Goal: Communication & Community: Connect with others

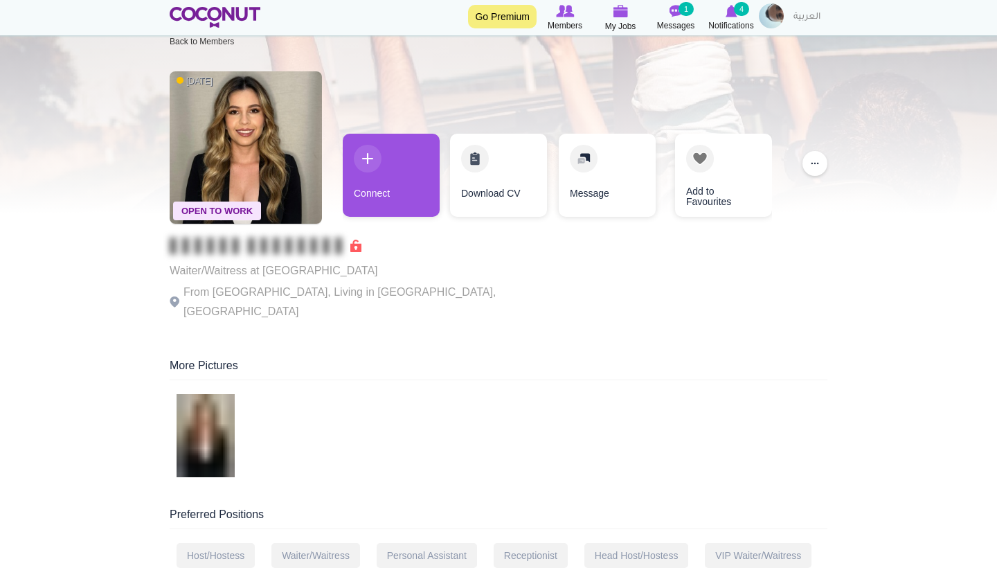
scroll to position [27, 0]
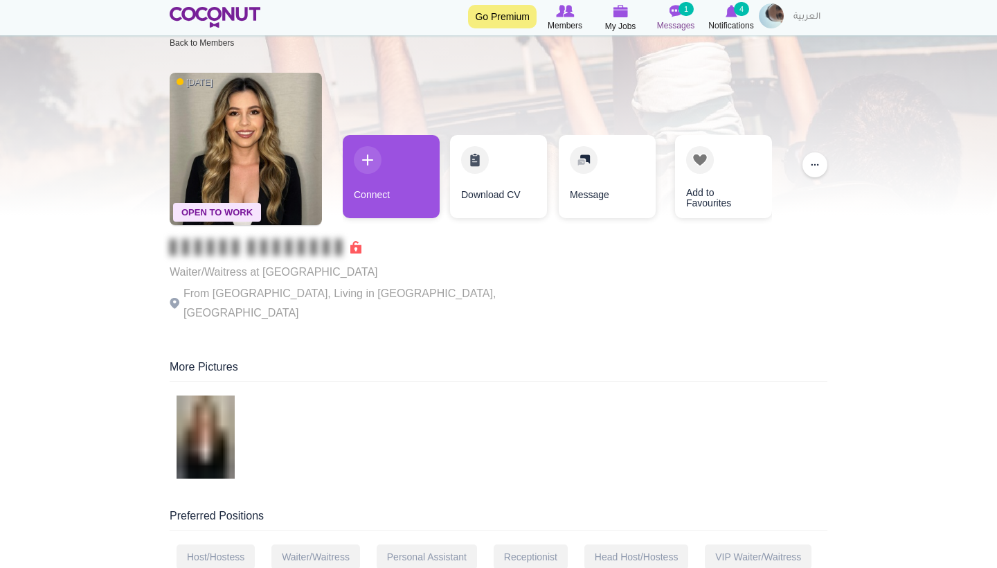
click at [672, 19] on span "Messages" at bounding box center [676, 26] width 38 height 14
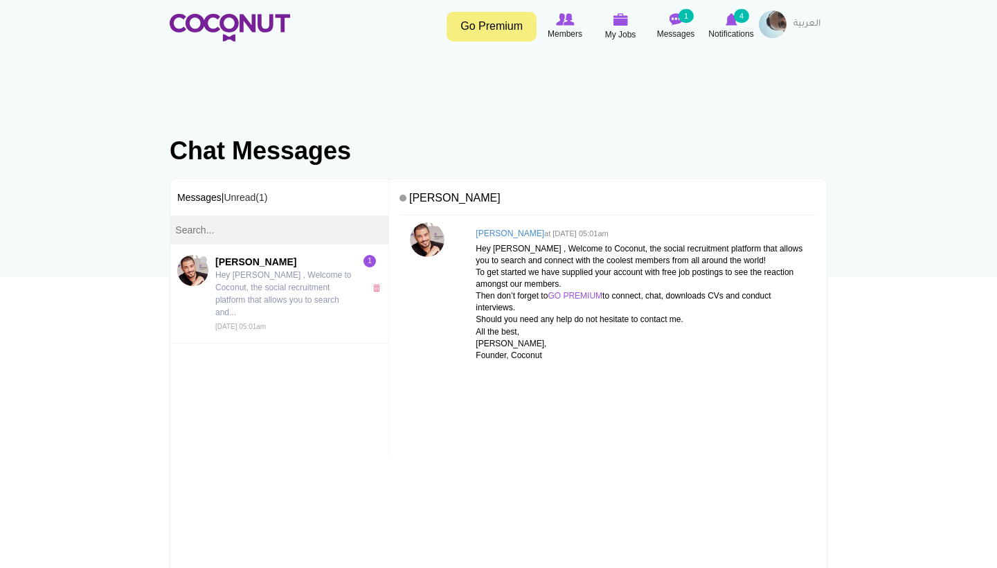
scroll to position [1, 0]
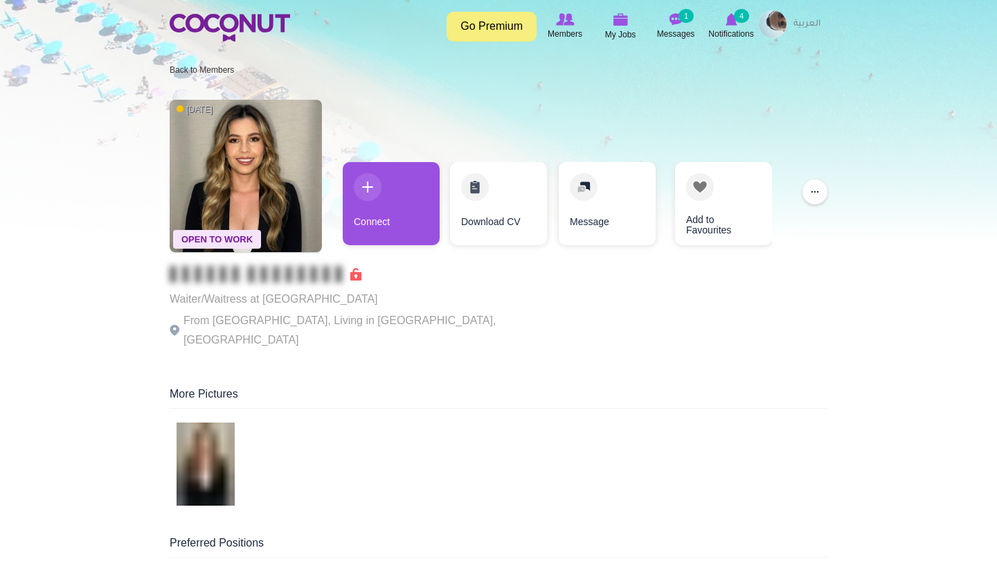
click at [257, 213] on img at bounding box center [246, 176] width 152 height 152
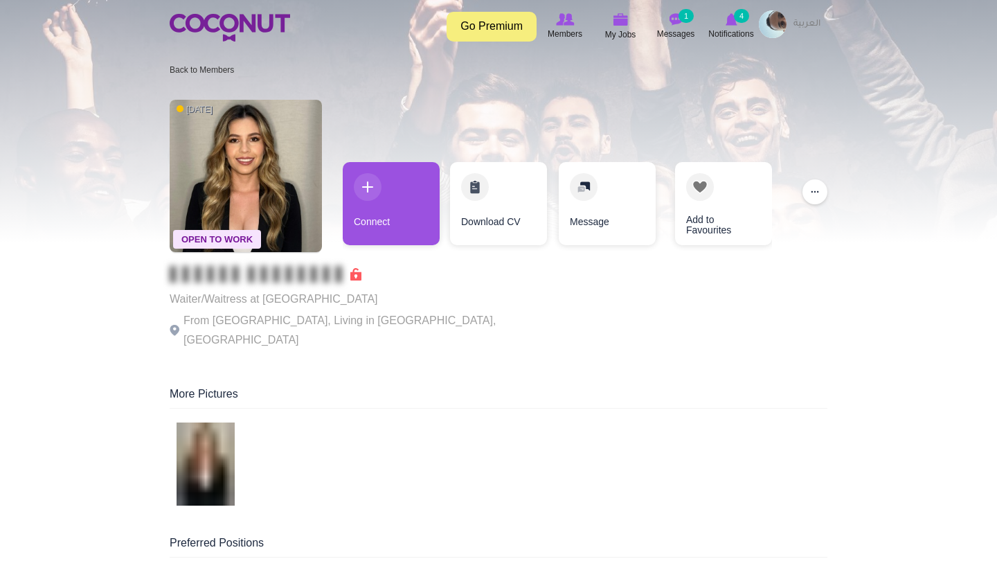
click at [283, 190] on img at bounding box center [246, 176] width 152 height 152
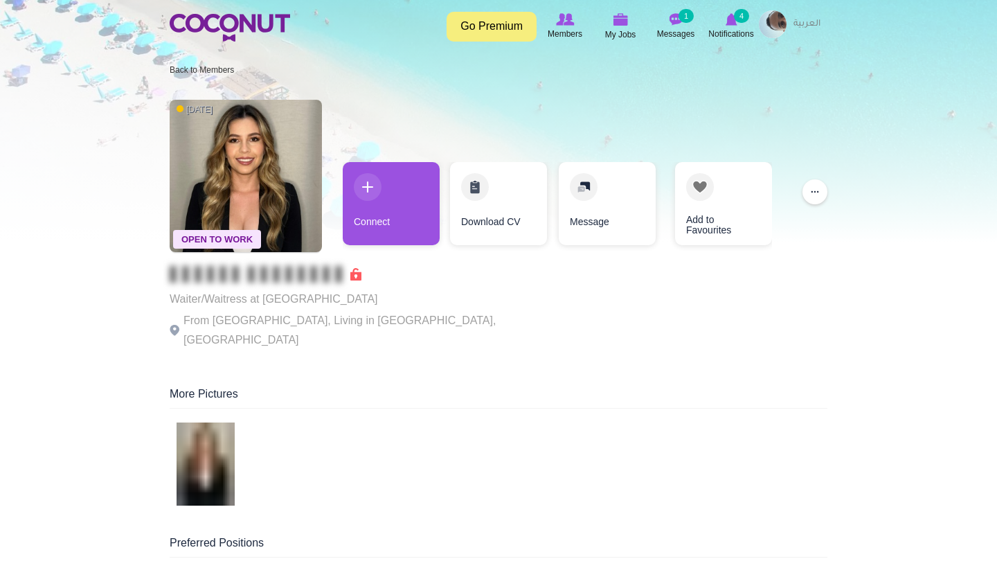
click at [769, 19] on img at bounding box center [773, 24] width 28 height 28
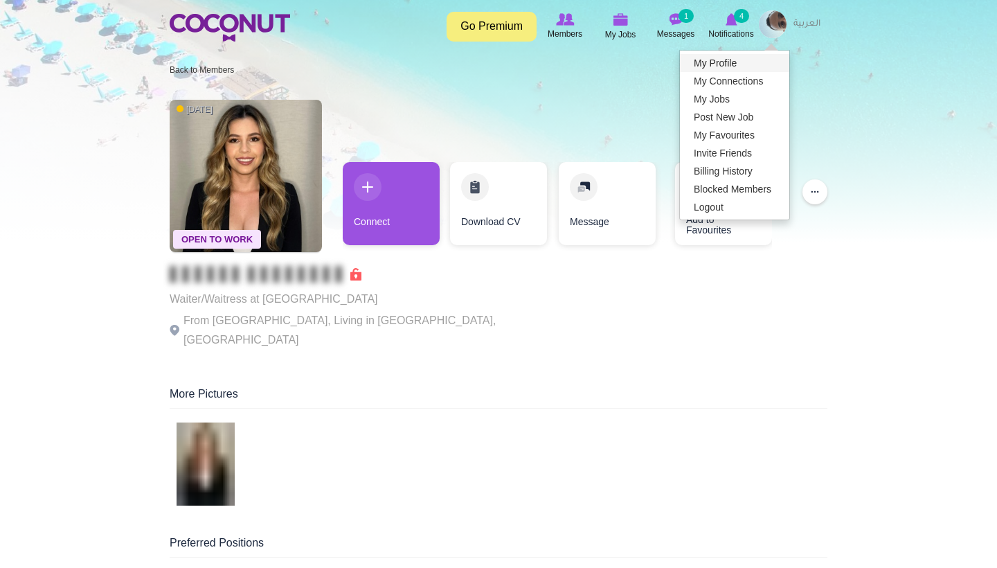
click at [734, 71] on link "My Profile" at bounding box center [734, 63] width 109 height 18
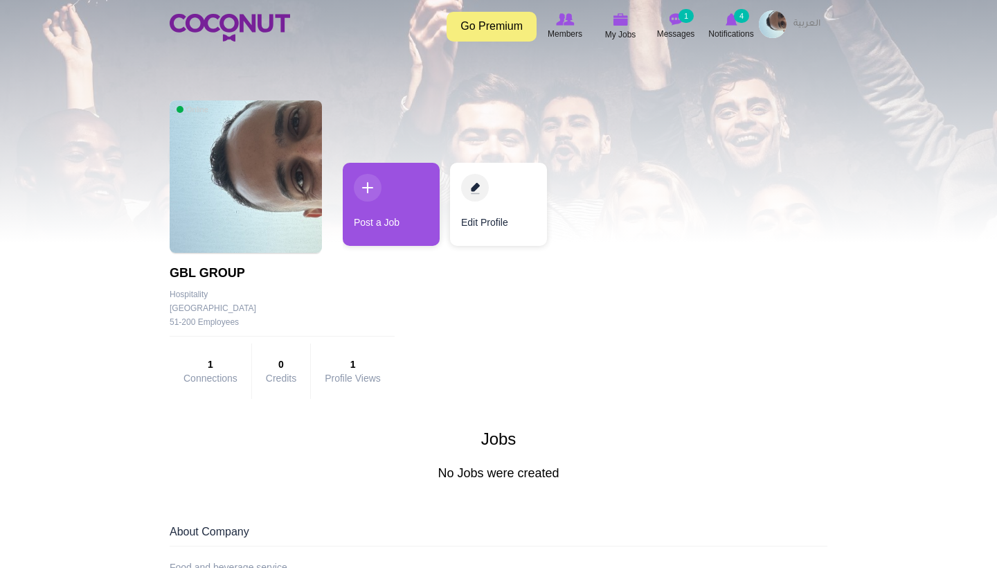
click at [226, 123] on img at bounding box center [246, 176] width 152 height 152
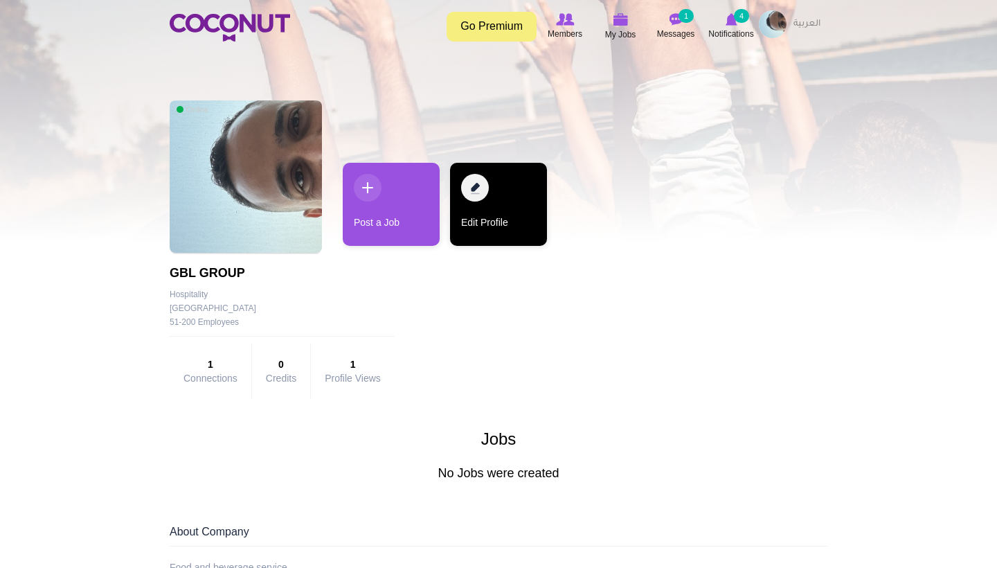
click at [493, 194] on link "Edit Profile" at bounding box center [498, 204] width 97 height 83
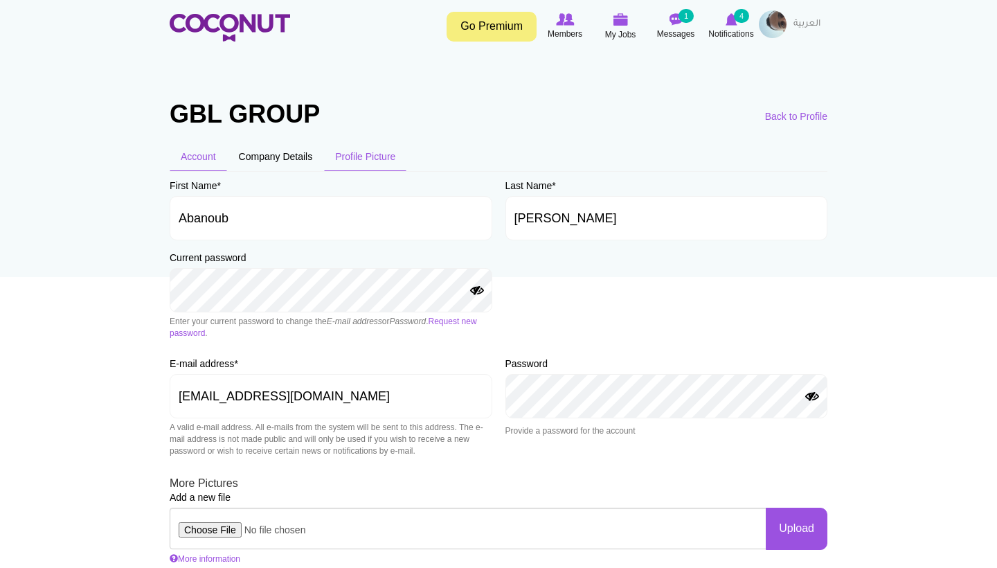
click at [355, 162] on link "Profile Picture" at bounding box center [365, 156] width 82 height 29
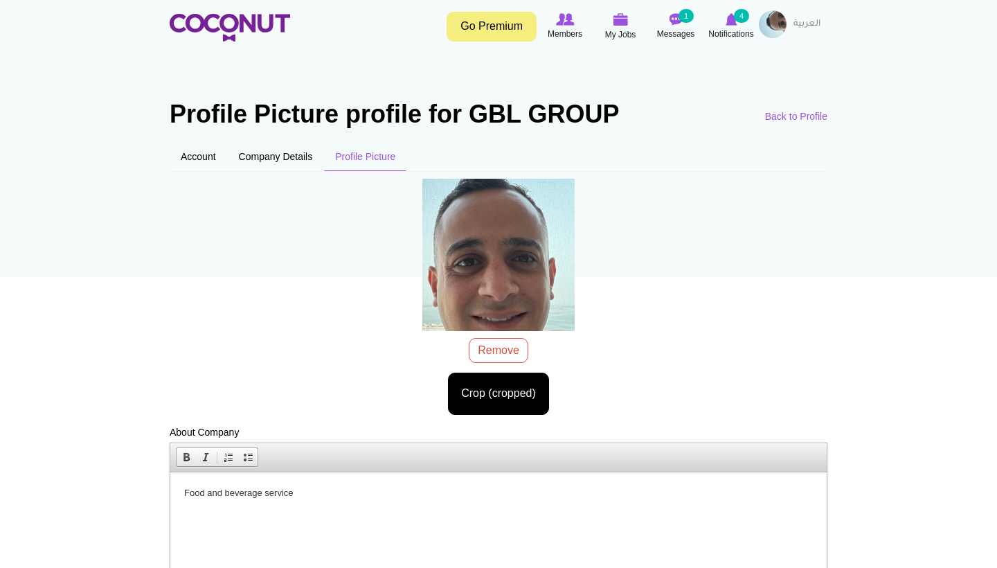
click at [518, 411] on body "Toggle navigation Go Premium Members My Jobs Post a Job Messages 1 Notification…" at bounding box center [498, 459] width 997 height 919
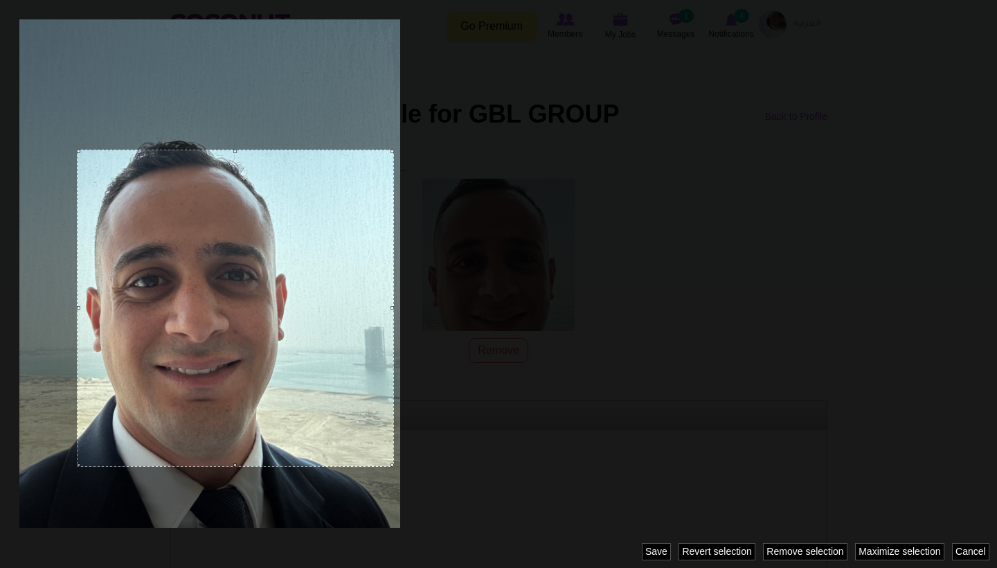
drag, startPoint x: 311, startPoint y: 388, endPoint x: 300, endPoint y: 468, distance: 81.0
click at [300, 468] on div at bounding box center [498, 284] width 997 height 568
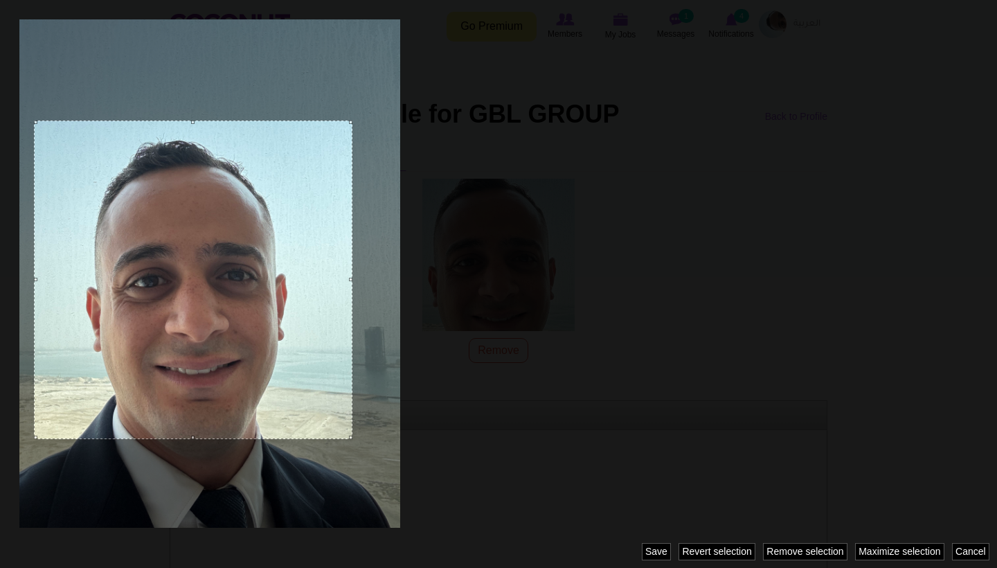
drag, startPoint x: 276, startPoint y: 395, endPoint x: 231, endPoint y: 366, distance: 54.0
click at [231, 366] on div at bounding box center [193, 279] width 318 height 318
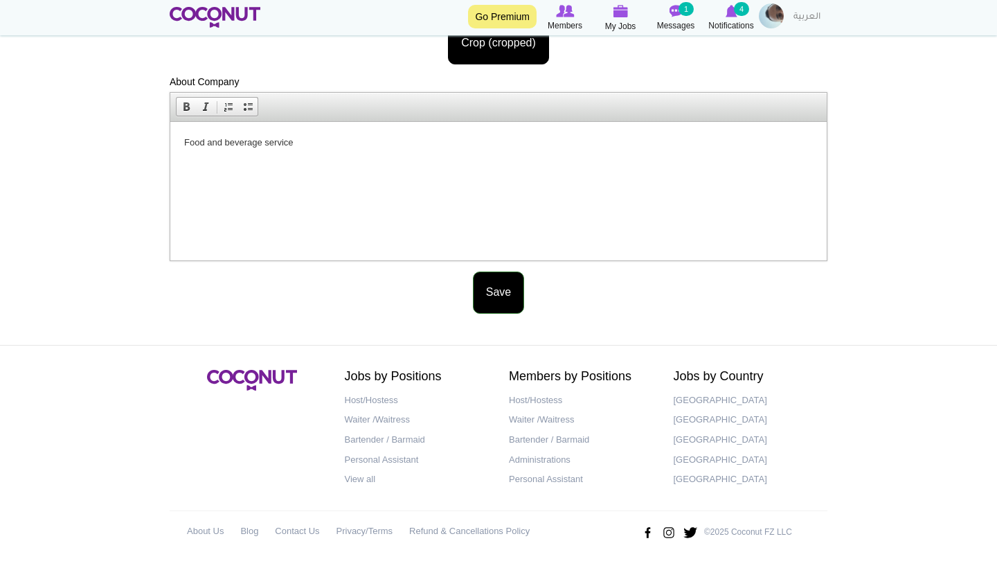
scroll to position [349, 0]
click at [485, 298] on button "Save" at bounding box center [498, 293] width 51 height 42
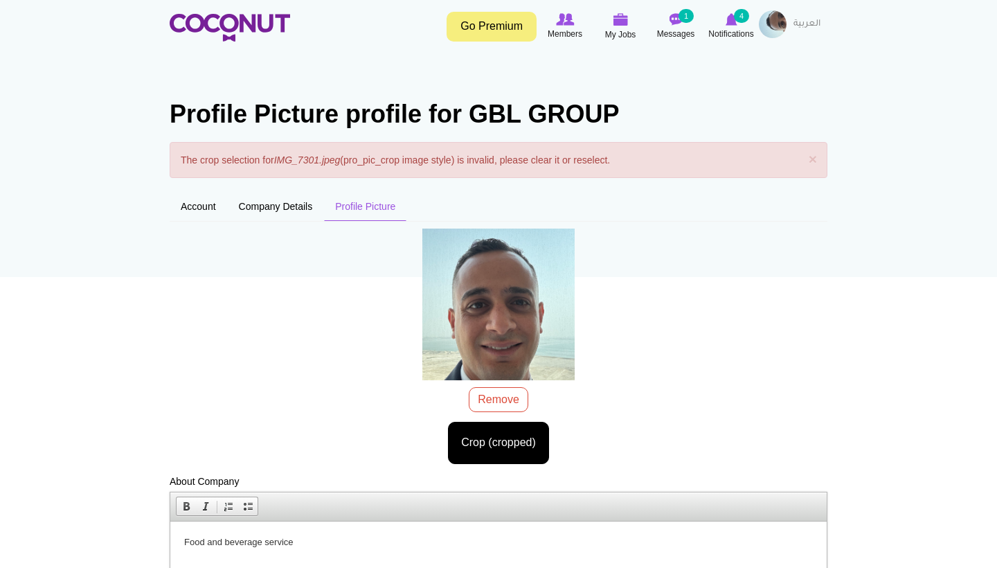
scroll to position [8, 0]
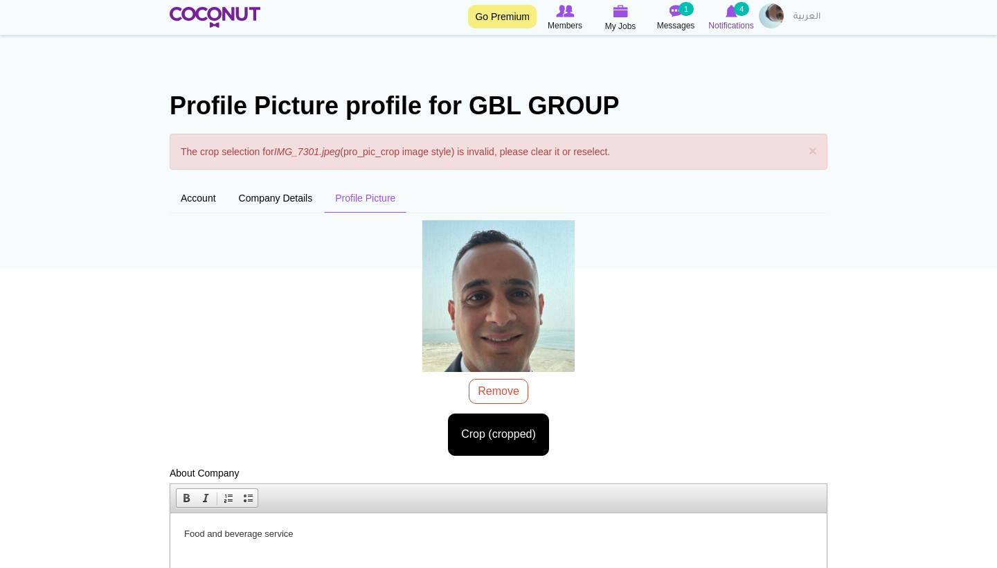
click at [723, 21] on span "Notifications" at bounding box center [730, 26] width 45 height 14
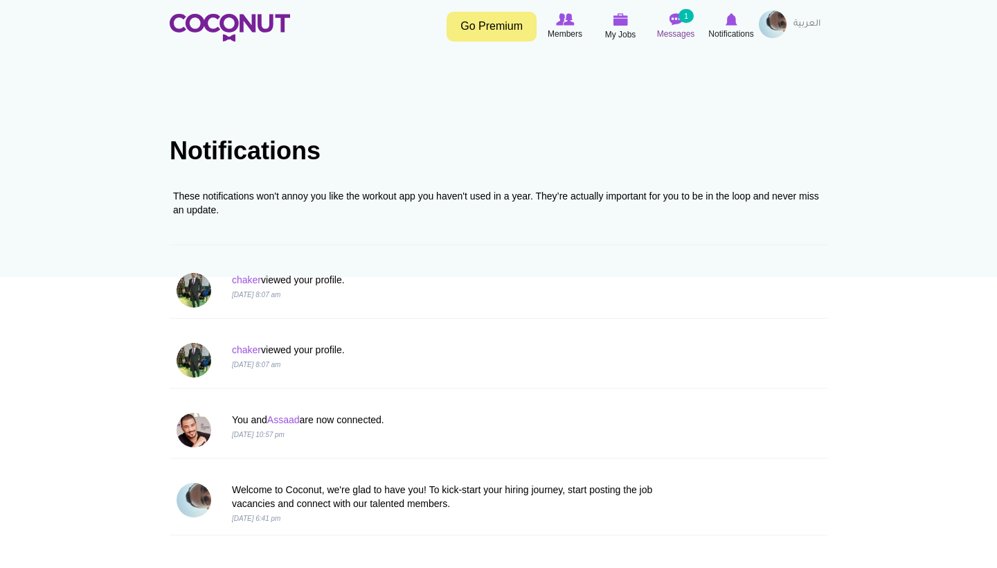
click at [674, 37] on span "Messages" at bounding box center [676, 34] width 38 height 14
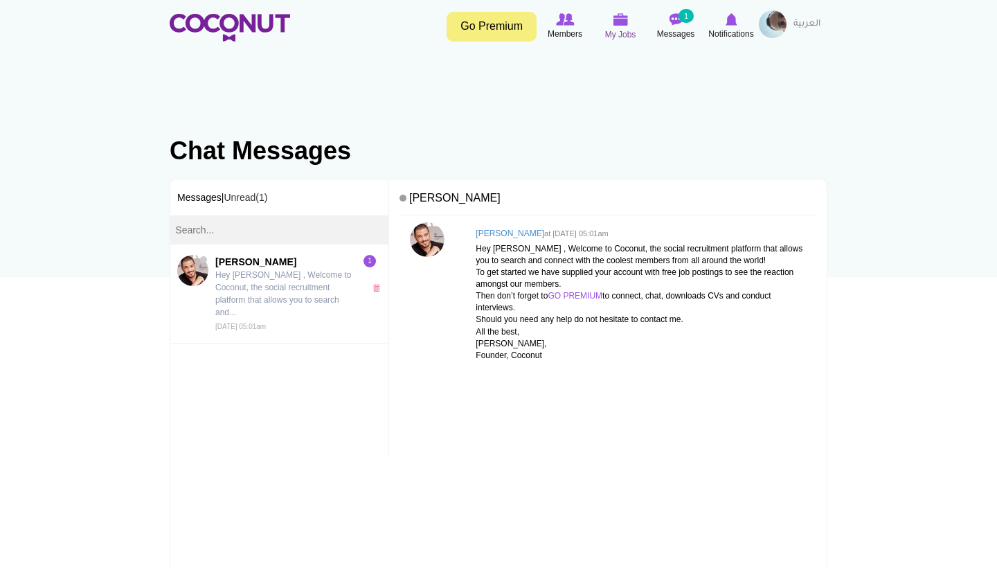
click at [637, 35] on link "My Jobs" at bounding box center [620, 26] width 55 height 33
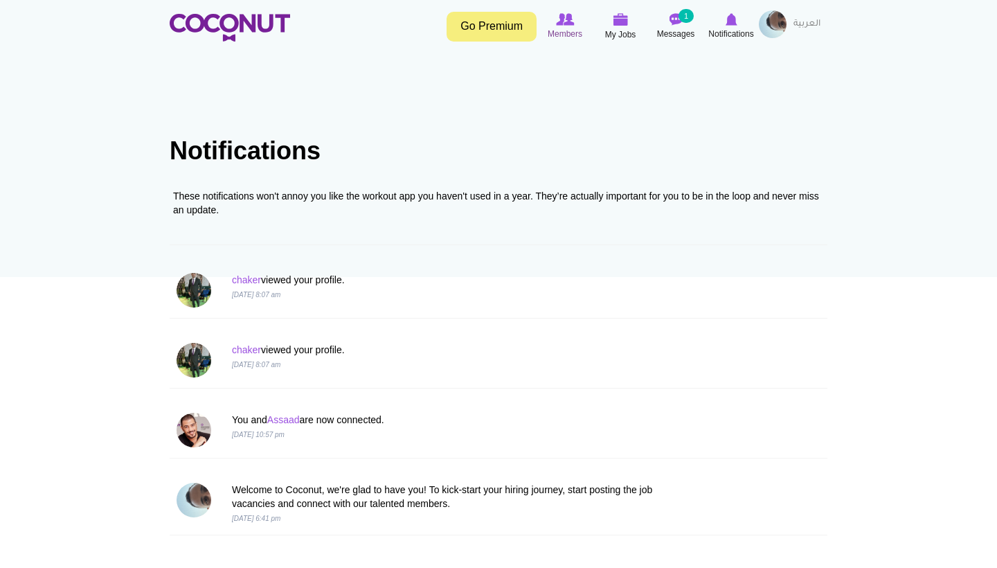
click at [571, 29] on span "Members" at bounding box center [565, 34] width 35 height 14
click at [252, 35] on img at bounding box center [230, 28] width 120 height 28
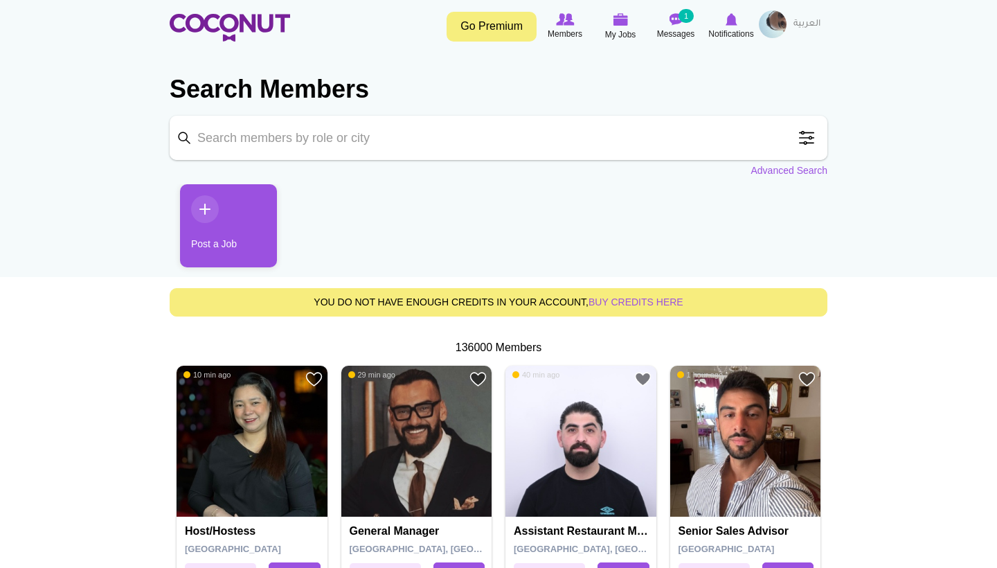
click at [312, 136] on input "Keyword" at bounding box center [499, 138] width 658 height 44
type input "waiters"
click button "Search" at bounding box center [0, 0] width 0 height 0
click at [554, 125] on input "waiters" at bounding box center [499, 138] width 658 height 44
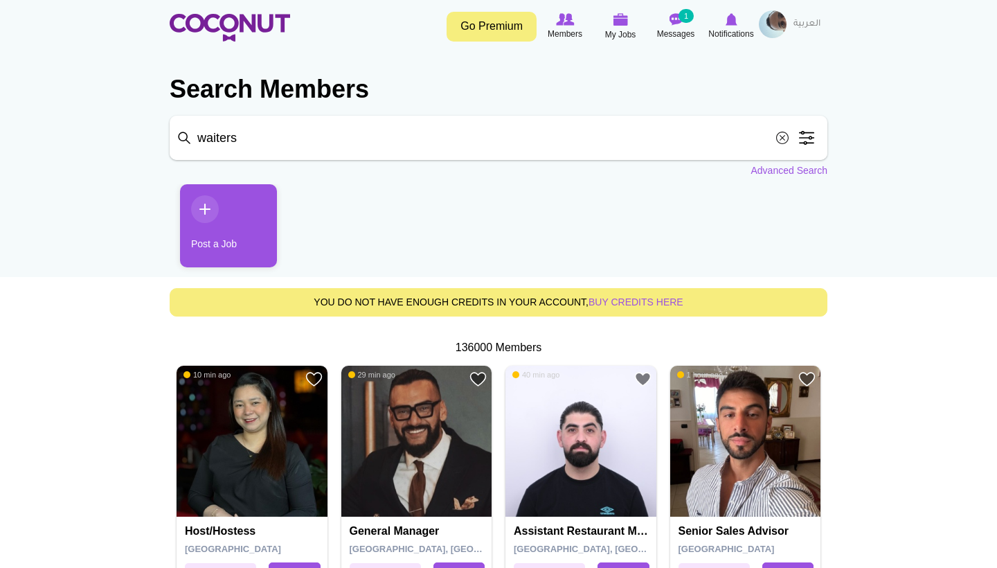
click at [506, 143] on input "waiters" at bounding box center [499, 138] width 658 height 44
click button "Search" at bounding box center [0, 0] width 0 height 0
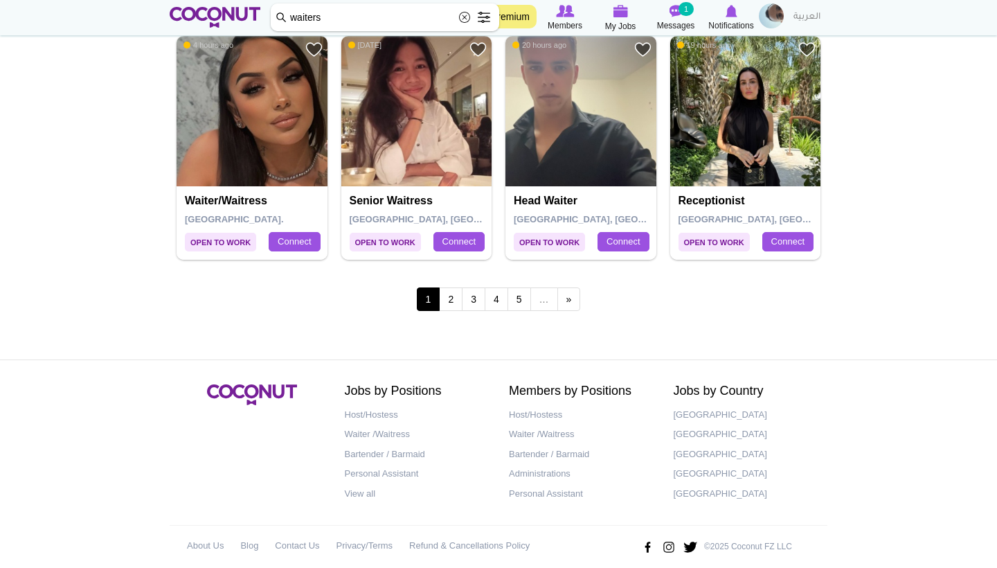
scroll to position [2460, 0]
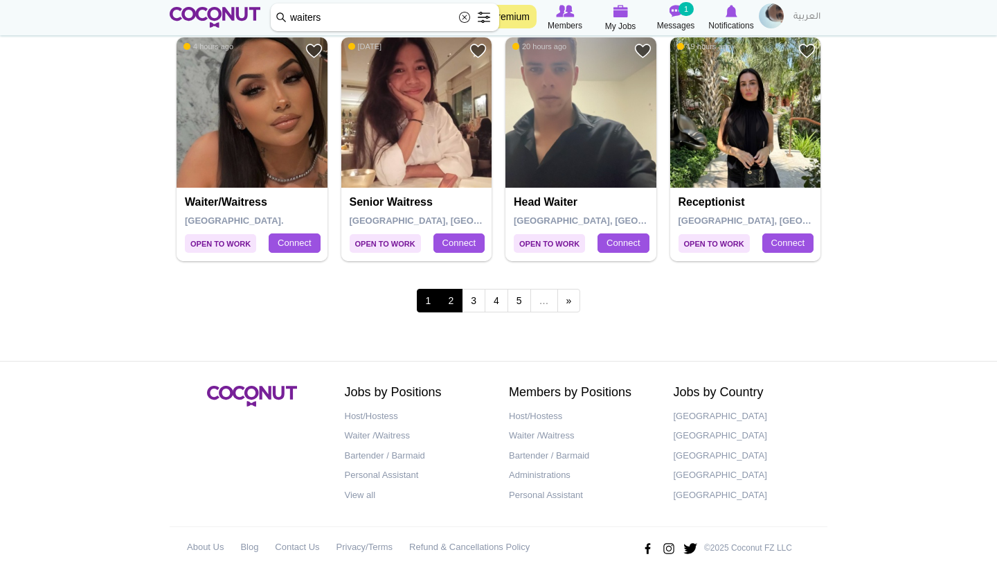
click at [449, 291] on link "2" at bounding box center [451, 301] width 24 height 24
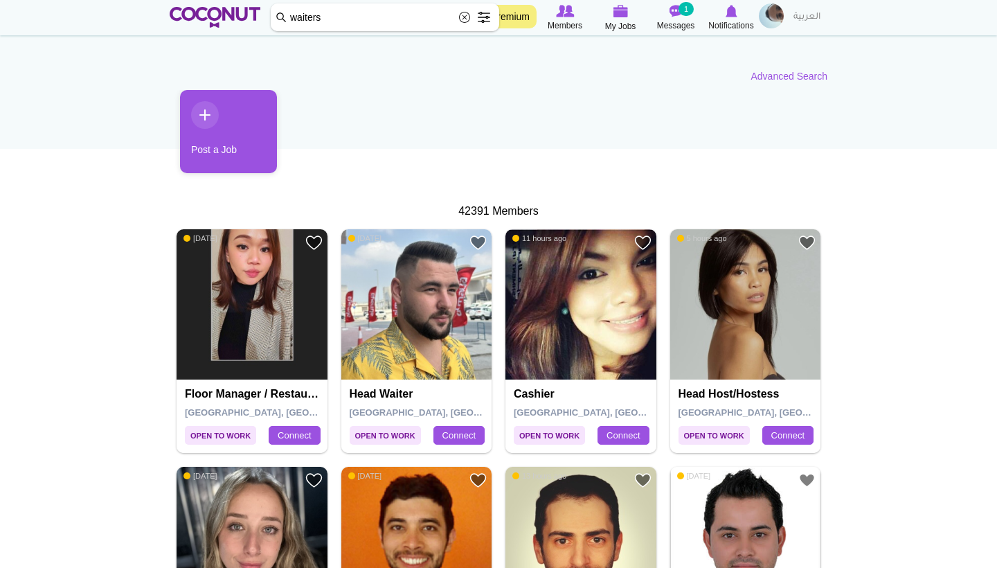
scroll to position [136, 0]
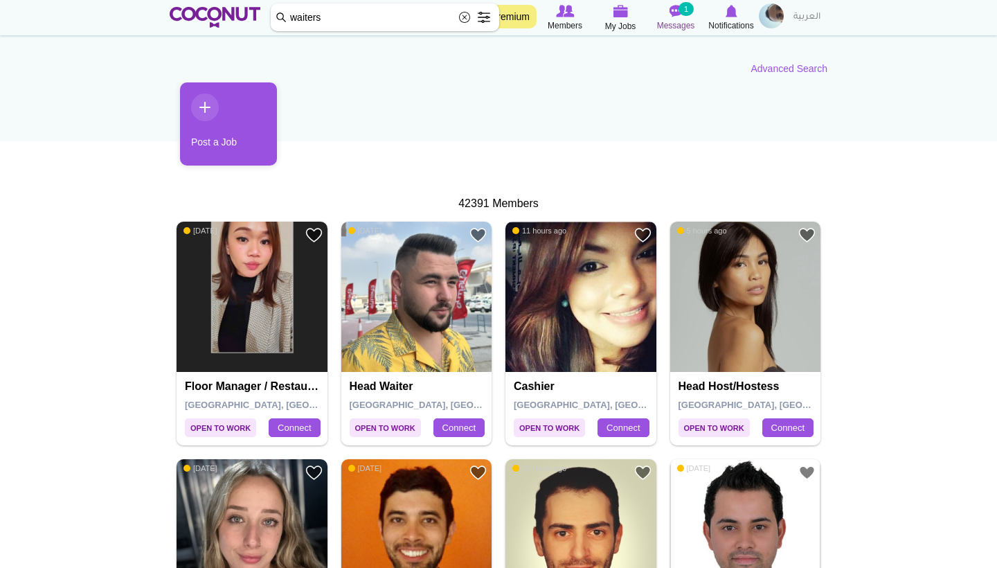
click at [678, 21] on span "Messages" at bounding box center [676, 26] width 38 height 14
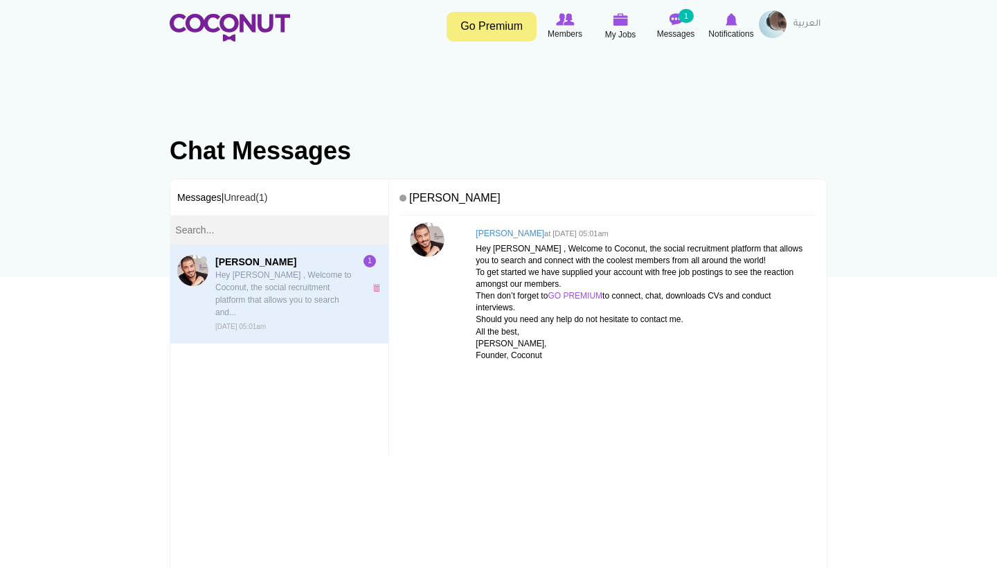
click at [280, 305] on span "[PERSON_NAME] Hey [PERSON_NAME] , Welcome to Coconut, the social recruitment pl…" at bounding box center [286, 294] width 143 height 78
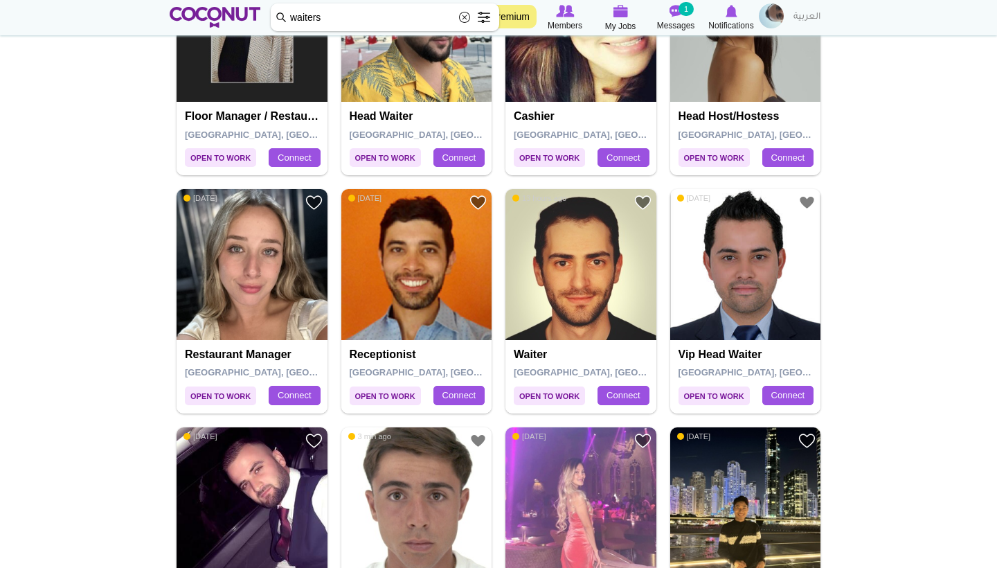
scroll to position [444, 0]
